Goal: Task Accomplishment & Management: Use online tool/utility

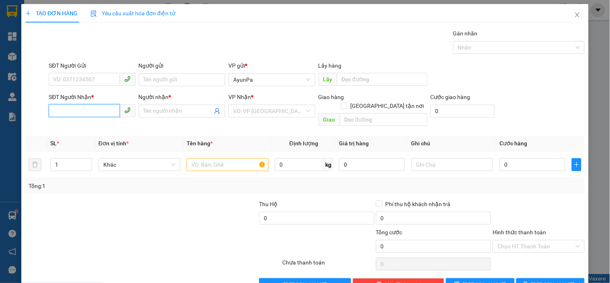
click at [94, 115] on input "SĐT Người Nhận *" at bounding box center [84, 110] width 71 height 13
click at [575, 14] on icon "close" at bounding box center [577, 14] width 4 height 5
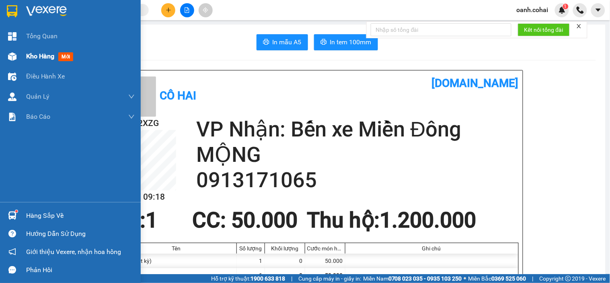
click at [31, 60] on span "Kho hàng" at bounding box center [40, 56] width 28 height 8
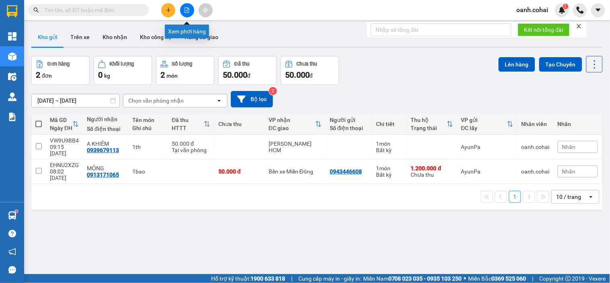
click at [188, 12] on icon "file-add" at bounding box center [187, 10] width 6 height 6
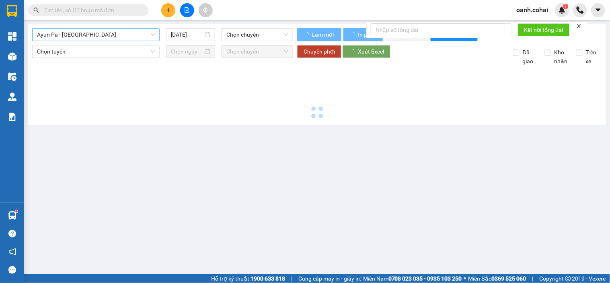
click at [109, 32] on span "Ayun Pa - [GEOGRAPHIC_DATA]" at bounding box center [96, 35] width 118 height 12
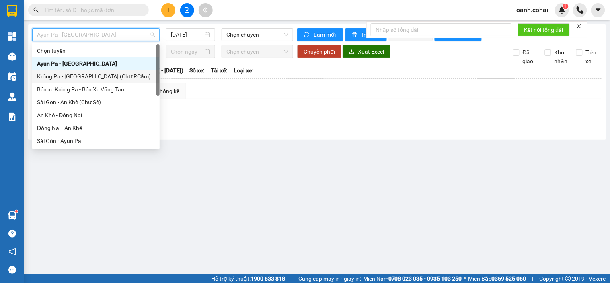
click at [99, 78] on div "Krông Pa - [GEOGRAPHIC_DATA] (Chư RCăm)" at bounding box center [96, 76] width 118 height 9
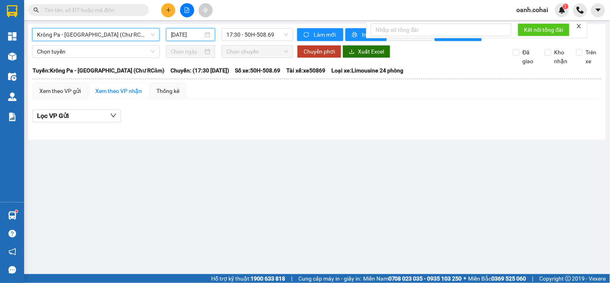
click at [189, 37] on input "[DATE]" at bounding box center [187, 34] width 33 height 9
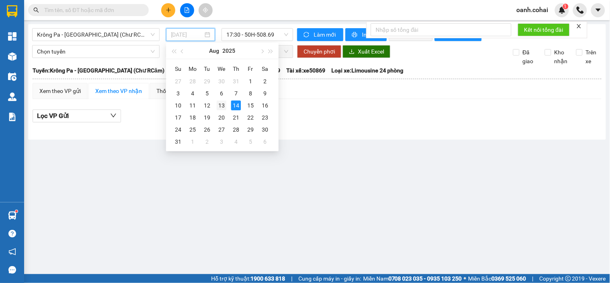
click at [226, 108] on div "13" at bounding box center [222, 106] width 10 height 10
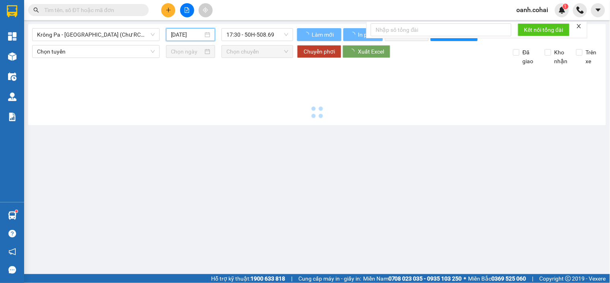
type input "[DATE]"
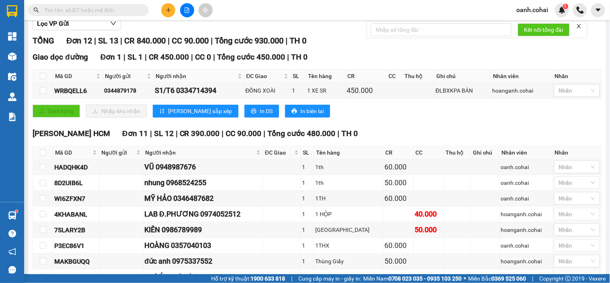
scroll to position [89, 0]
